Goal: Transaction & Acquisition: Book appointment/travel/reservation

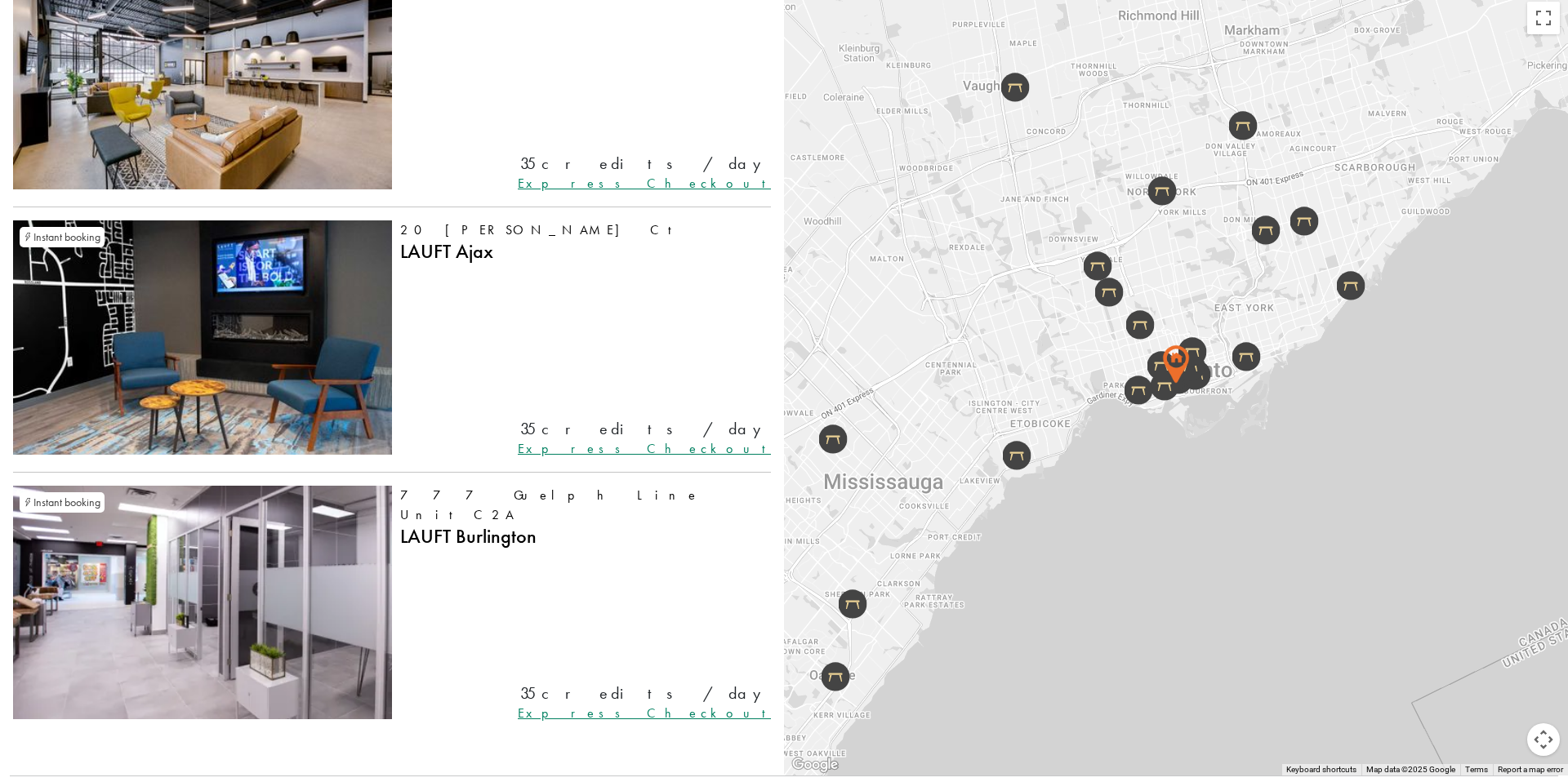
scroll to position [6978, 0]
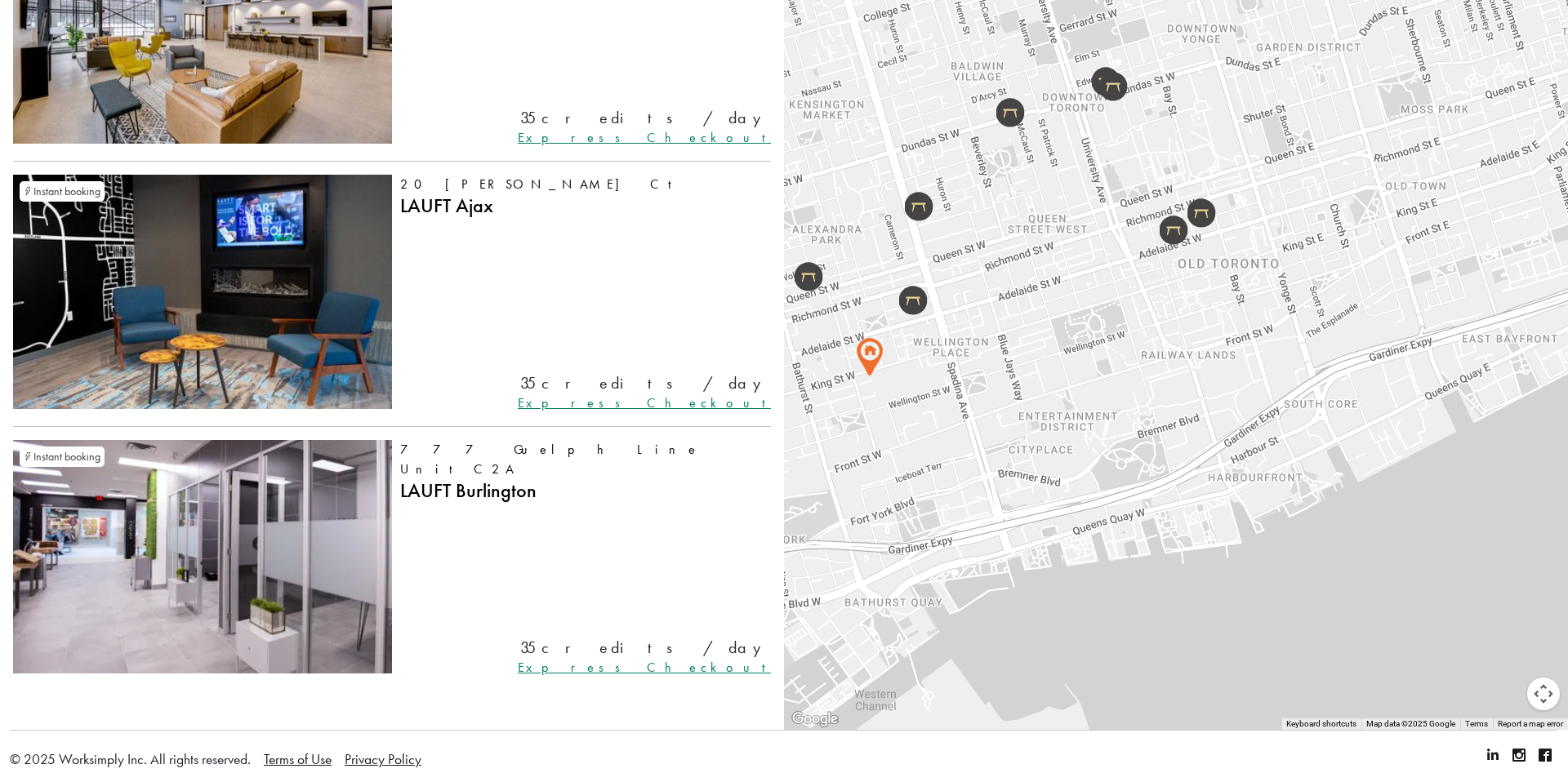
drag, startPoint x: 1169, startPoint y: 545, endPoint x: 1061, endPoint y: 351, distance: 222.0
click at [1061, 351] on div at bounding box center [1176, 338] width 784 height 782
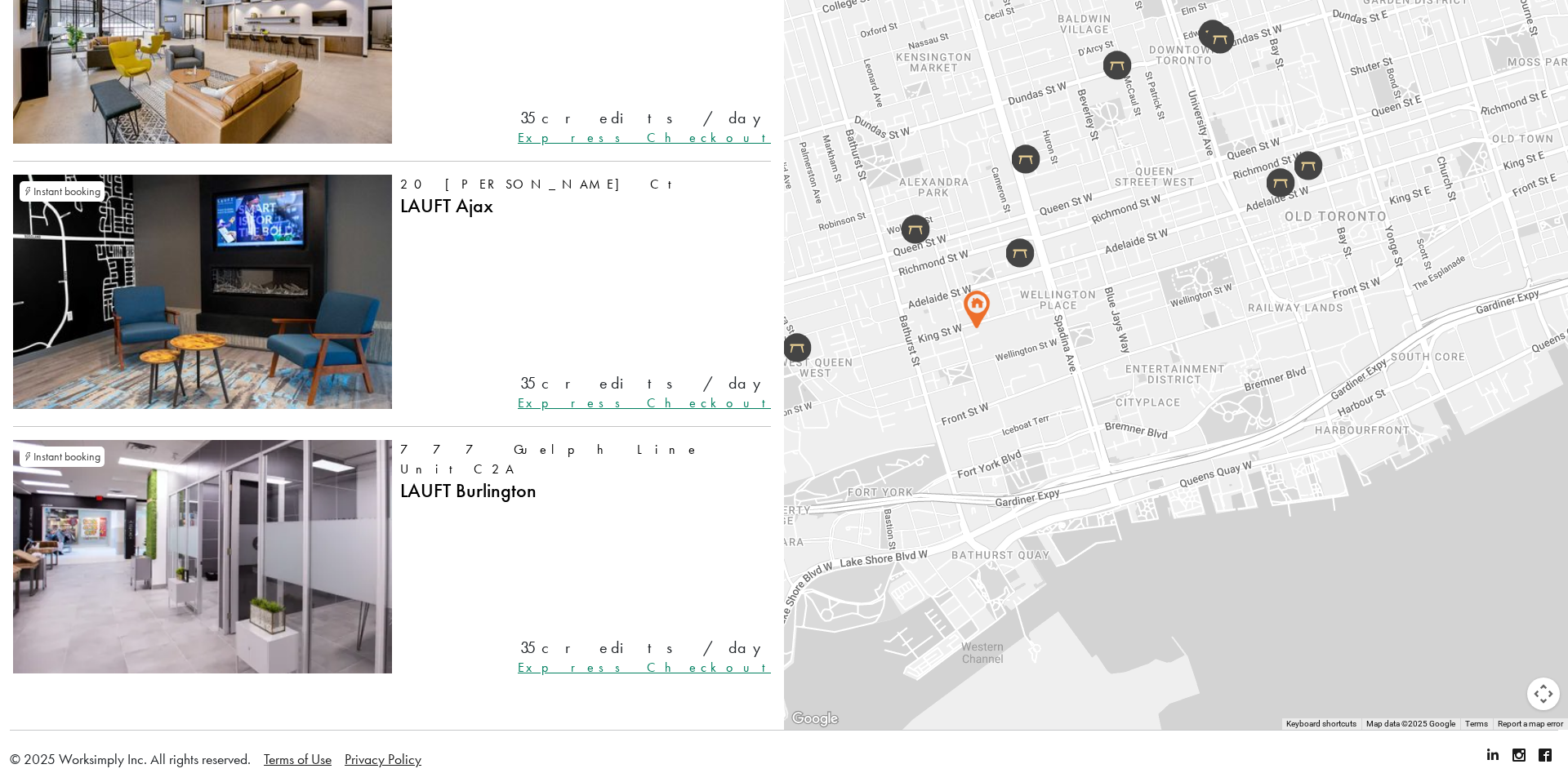
drag, startPoint x: 1309, startPoint y: 452, endPoint x: 1415, endPoint y: 404, distance: 116.4
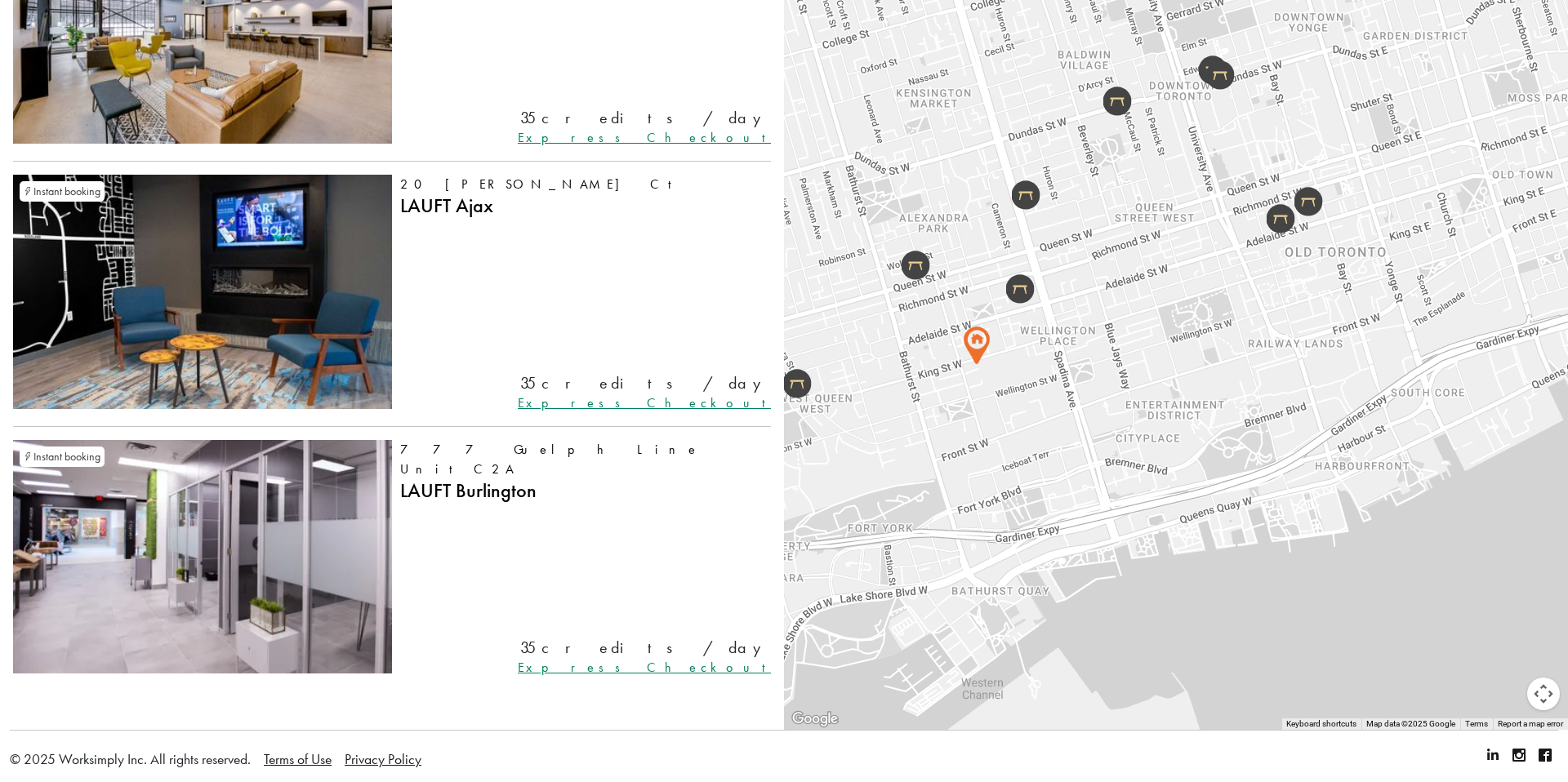
drag, startPoint x: 1300, startPoint y: 304, endPoint x: 1300, endPoint y: 339, distance: 35.0
click at [1300, 340] on div at bounding box center [1176, 338] width 784 height 782
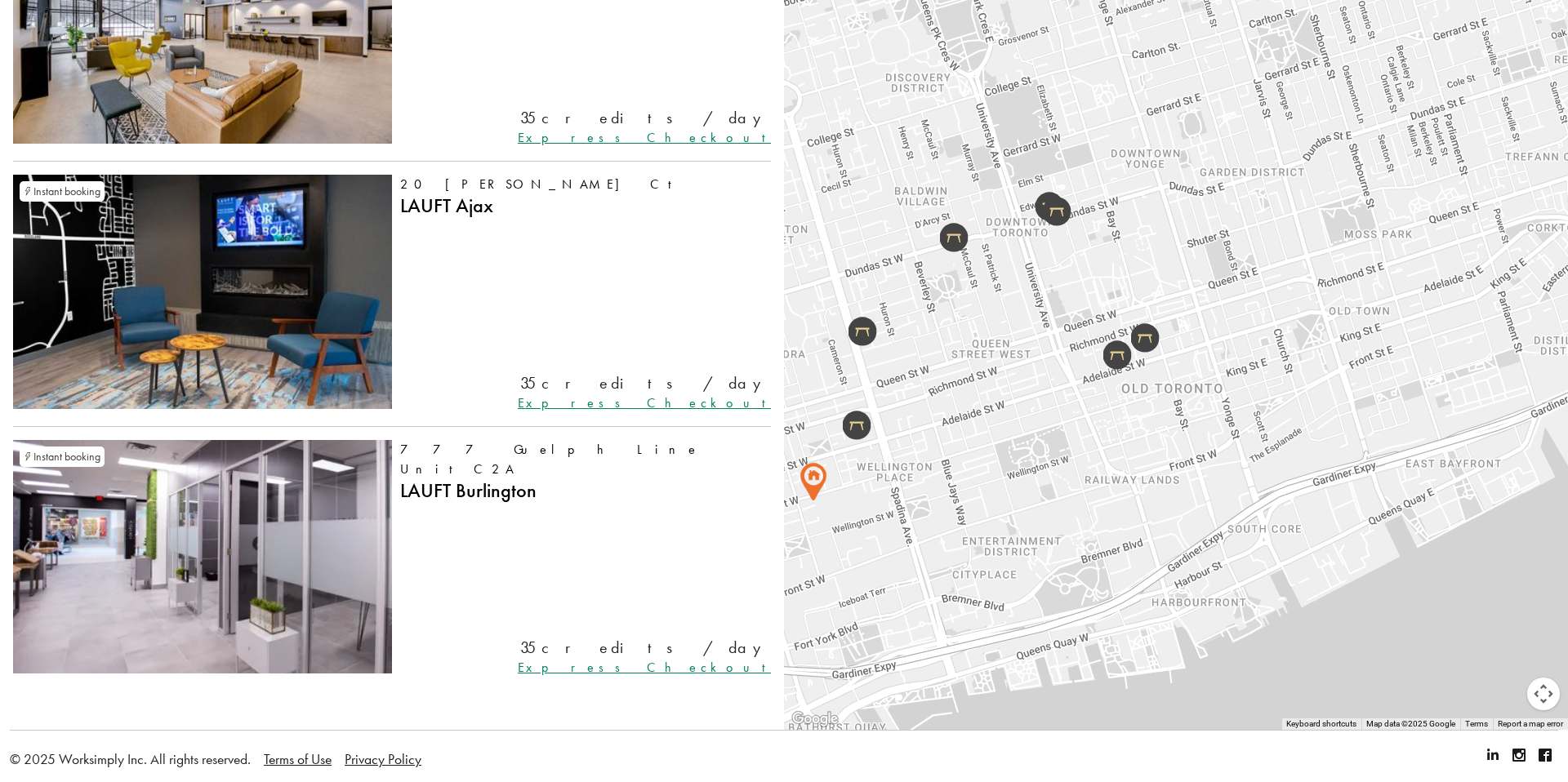
drag, startPoint x: 1125, startPoint y: 182, endPoint x: 896, endPoint y: 318, distance: 266.3
click at [897, 320] on div at bounding box center [1176, 338] width 784 height 782
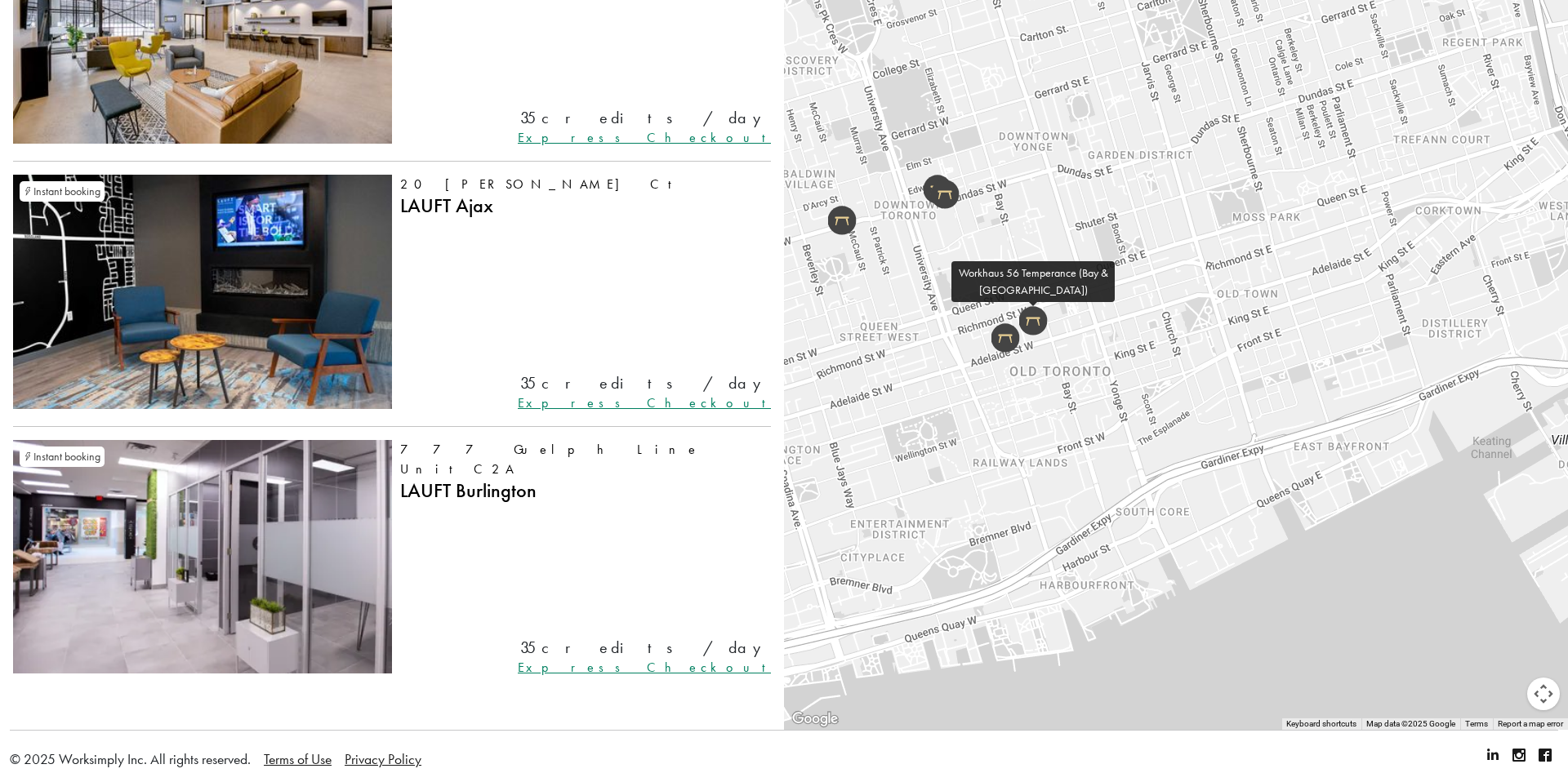
click at [1037, 322] on img at bounding box center [1032, 322] width 29 height 30
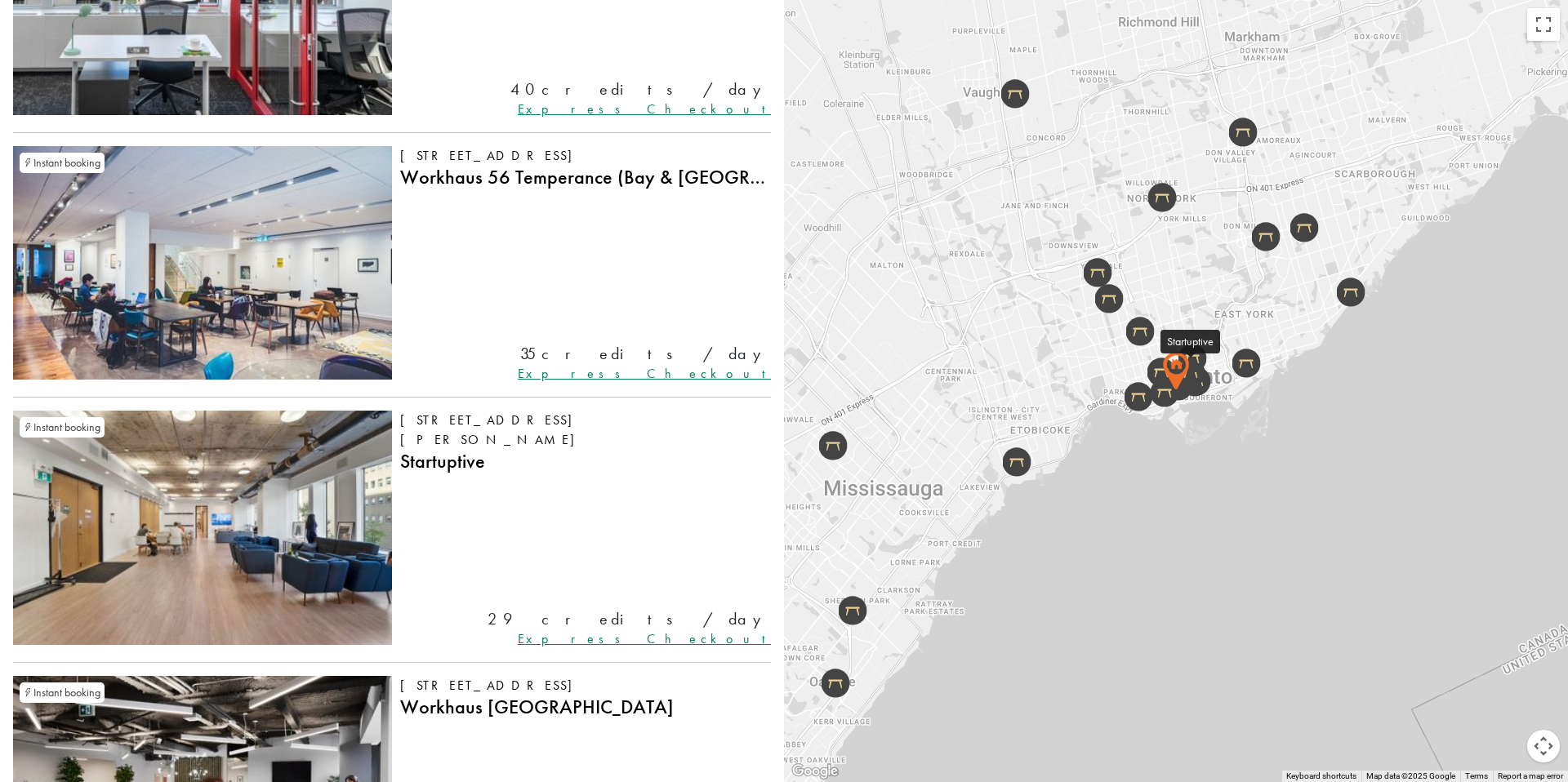
scroll to position [1703, 0]
click at [279, 232] on img at bounding box center [202, 264] width 379 height 234
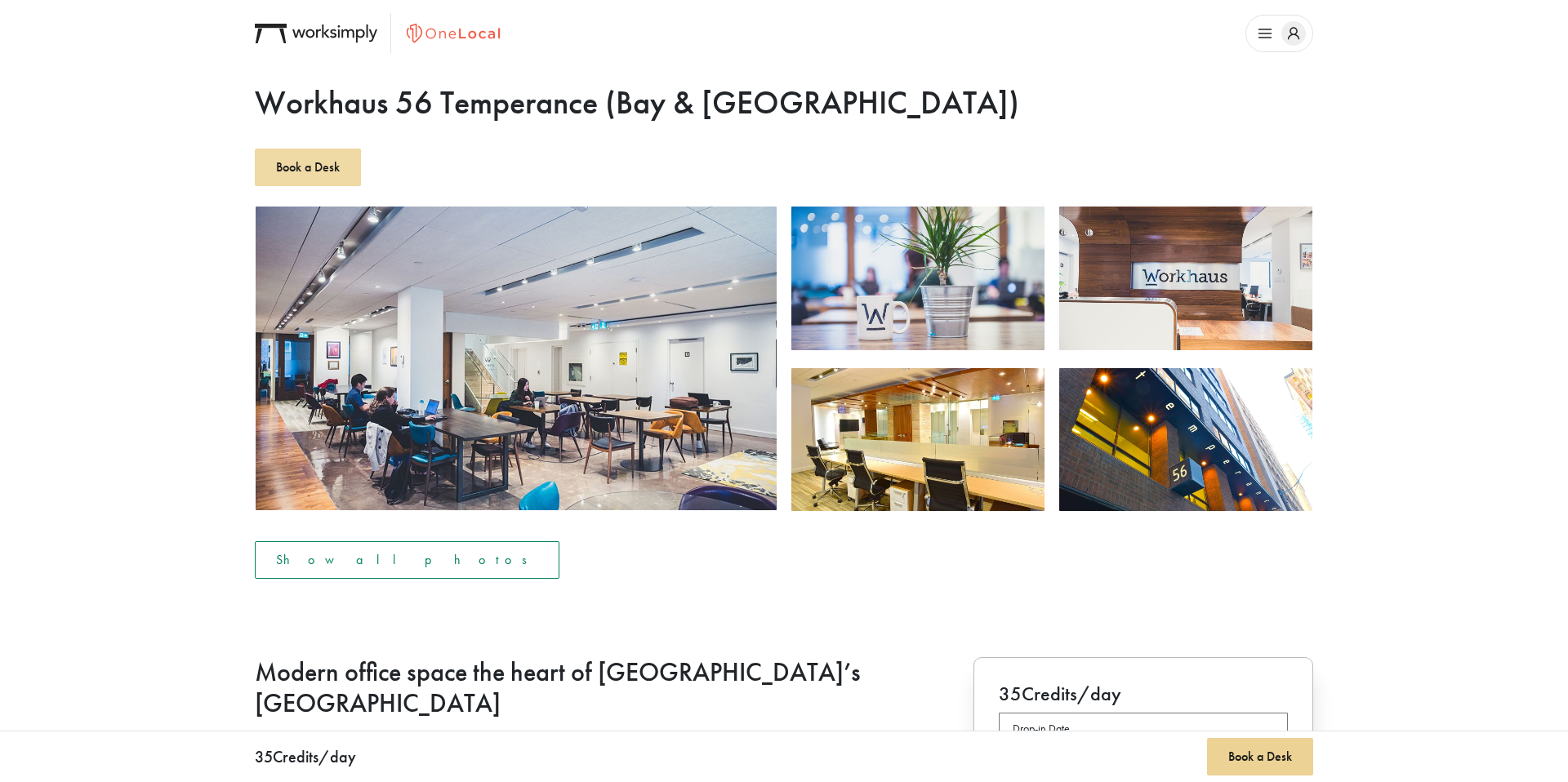
click at [318, 164] on button "Book a Desk" at bounding box center [308, 167] width 106 height 37
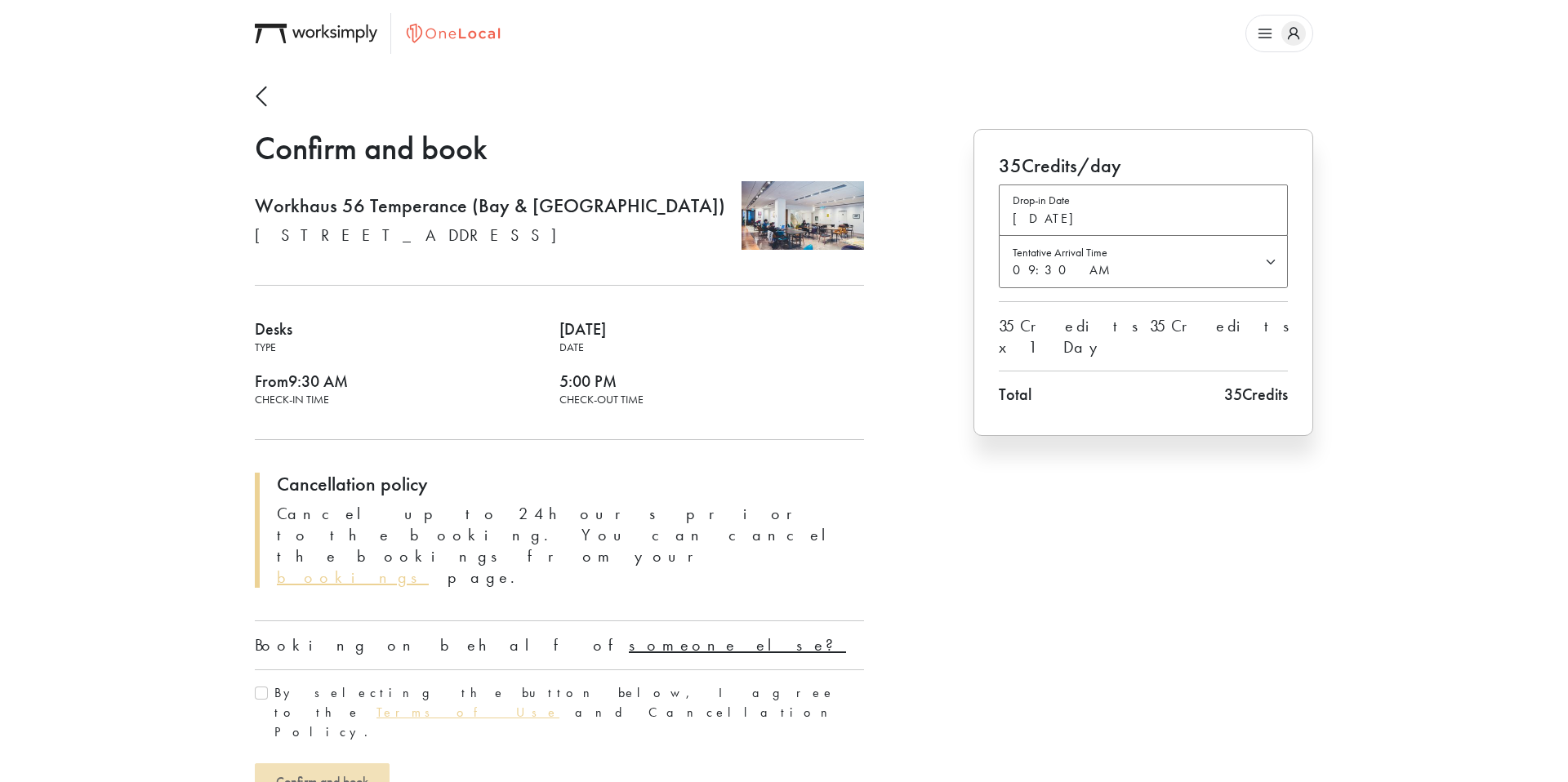
click at [629, 634] on u "someone else?" at bounding box center [737, 644] width 218 height 21
click at [408, 669] on input "text" at bounding box center [559, 690] width 609 height 41
type input "[PERSON_NAME]"
click at [258, 737] on div "By selecting the button below, I agree to the Terms of Use and Cancellation Pol…" at bounding box center [559, 766] width 609 height 59
click at [259, 740] on input "By selecting the button below, I agree to the Terms of Use and Cancellation Pol…" at bounding box center [261, 747] width 13 height 13
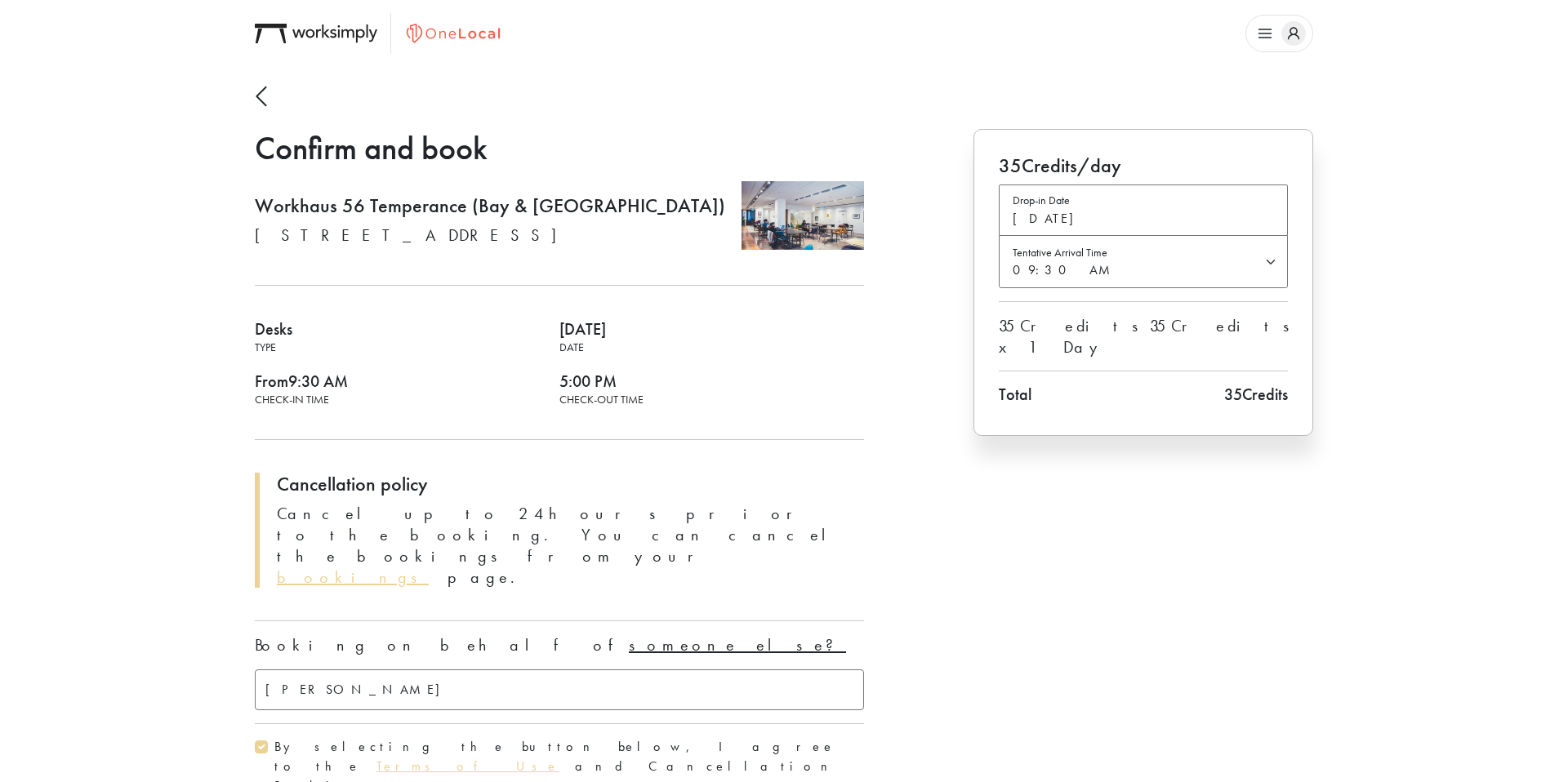
checkbox input "true"
